Goal: Find specific fact: Find specific fact

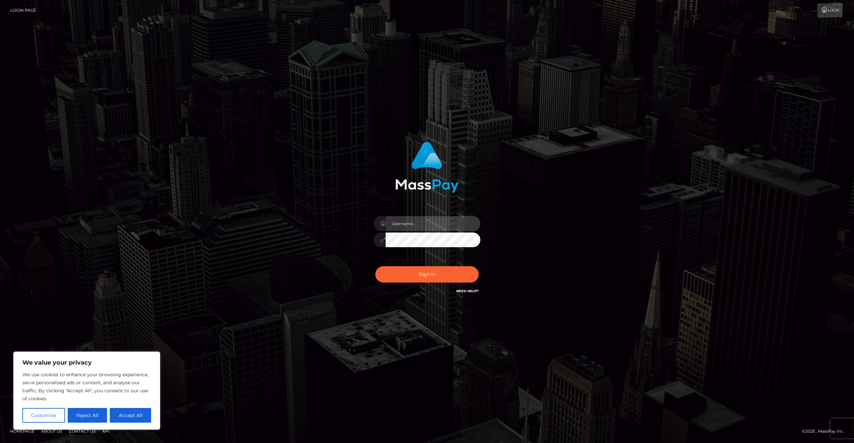
type input "Areg"
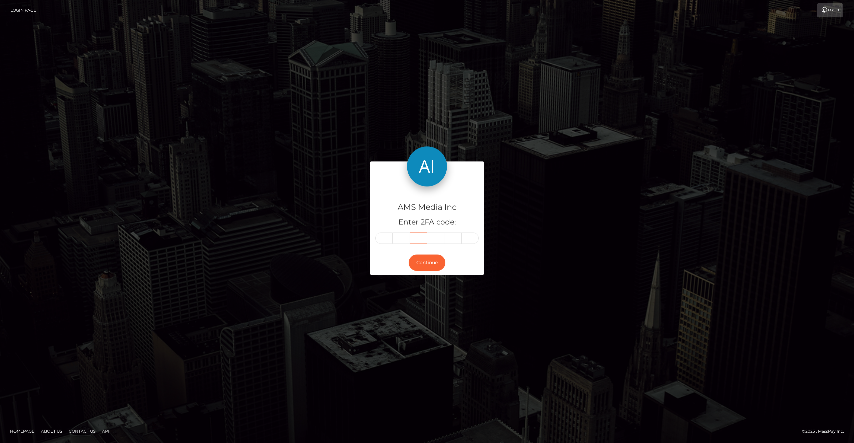
type input "701350"
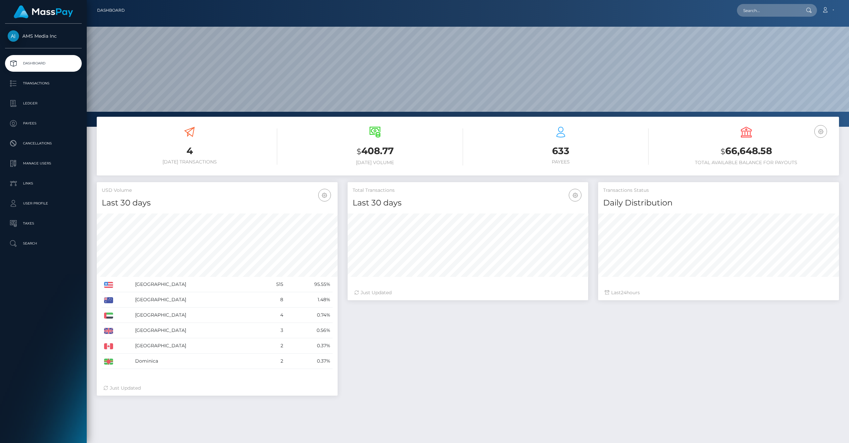
scroll to position [118, 241]
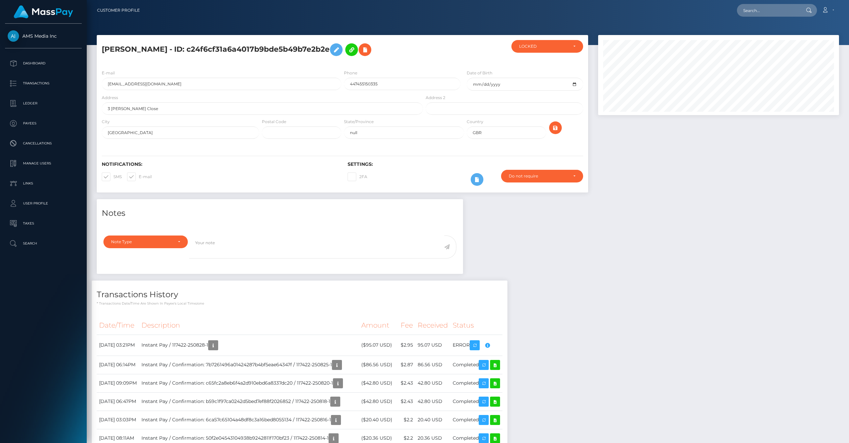
scroll to position [80, 241]
click at [551, 47] on div "LOCKED" at bounding box center [543, 46] width 49 height 5
drag, startPoint x: 600, startPoint y: 223, endPoint x: 562, endPoint y: 256, distance: 49.2
click at [491, 346] on icon "button" at bounding box center [487, 345] width 8 height 8
